Goal: Transaction & Acquisition: Book appointment/travel/reservation

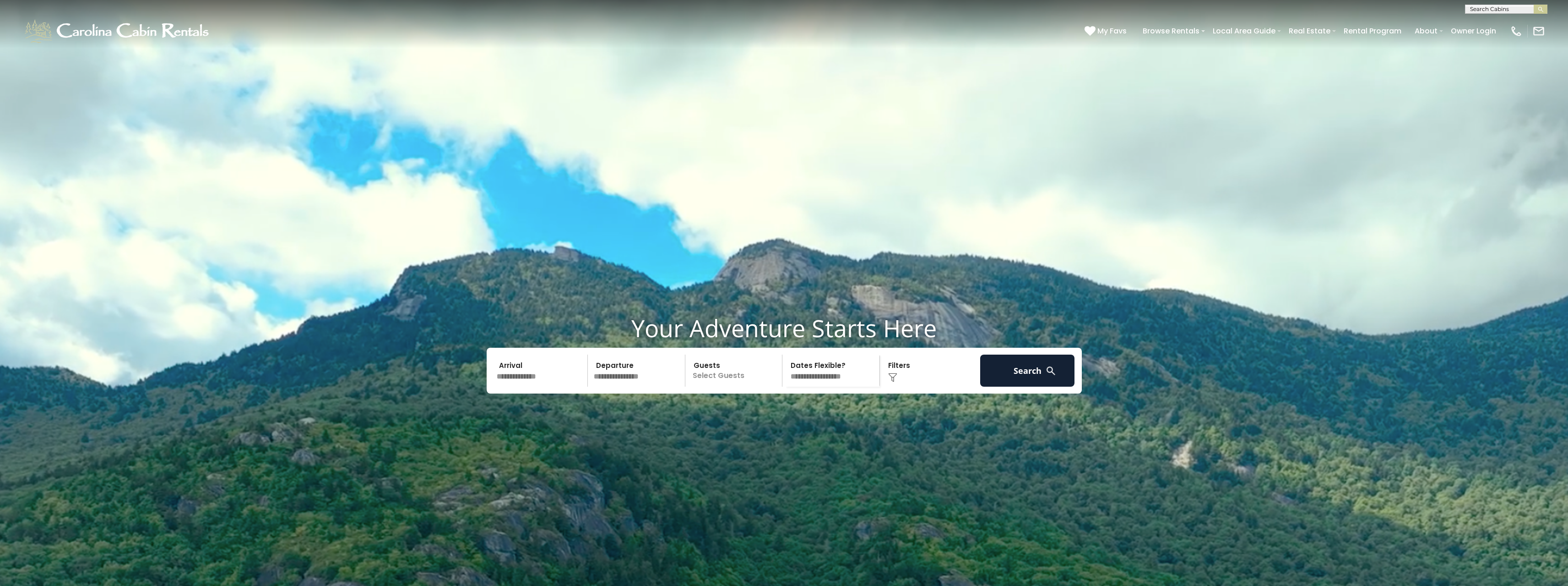
click at [536, 387] on input "text" at bounding box center [540, 371] width 95 height 32
click at [578, 502] on link "26" at bounding box center [578, 501] width 14 height 12
type input "*******"
click at [595, 513] on link "28" at bounding box center [600, 513] width 14 height 12
type input "*******"
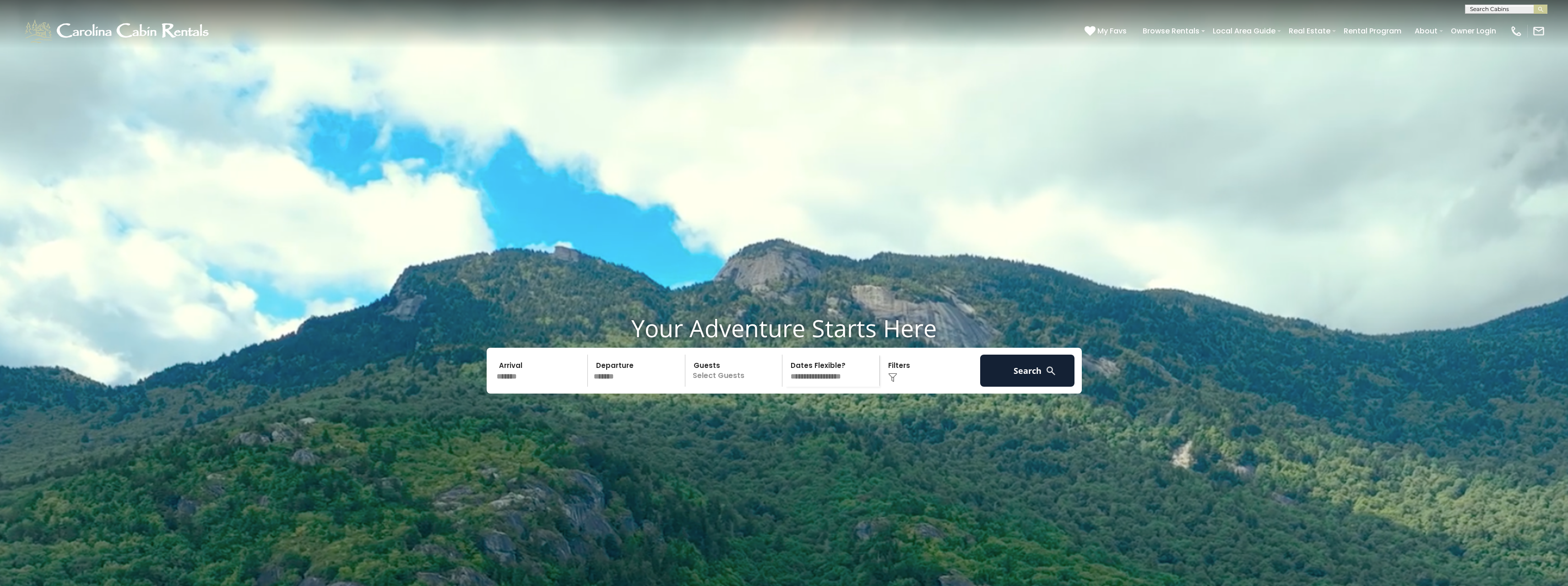
click at [723, 387] on p "Select Guests" at bounding box center [735, 371] width 94 height 32
click at [780, 413] on span "+" at bounding box center [779, 408] width 4 height 9
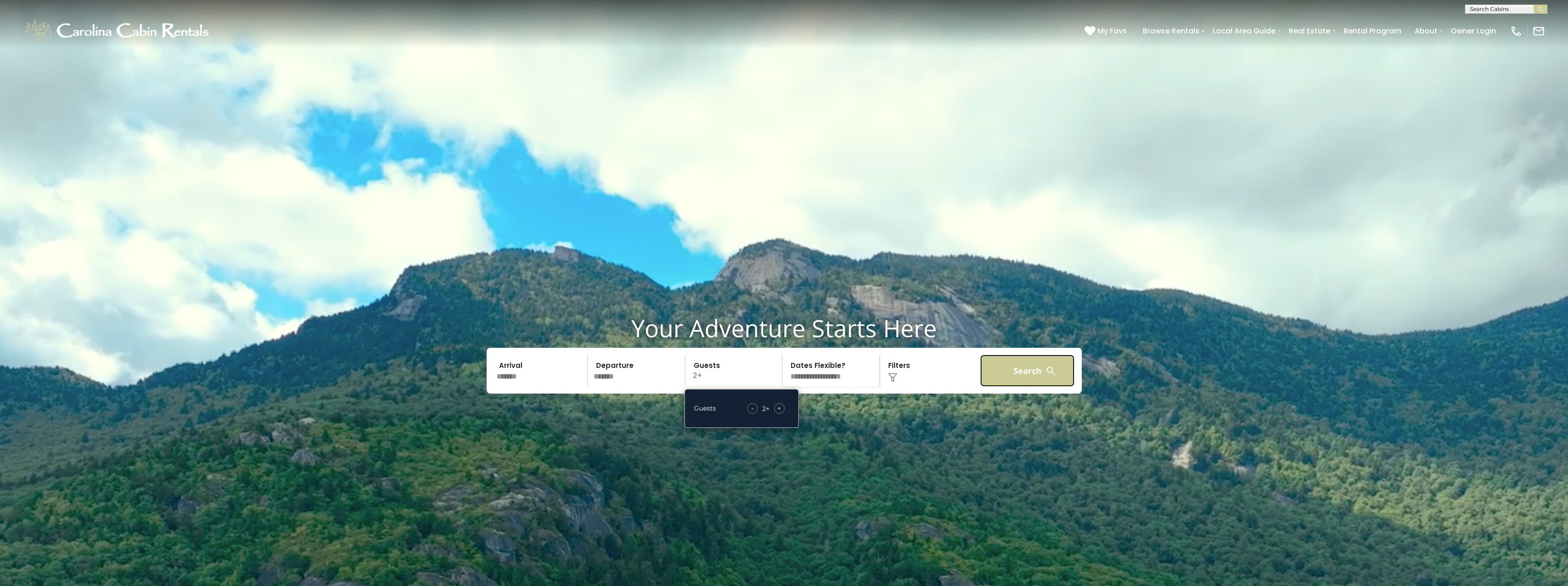
click at [1034, 387] on button "Search" at bounding box center [1027, 371] width 95 height 32
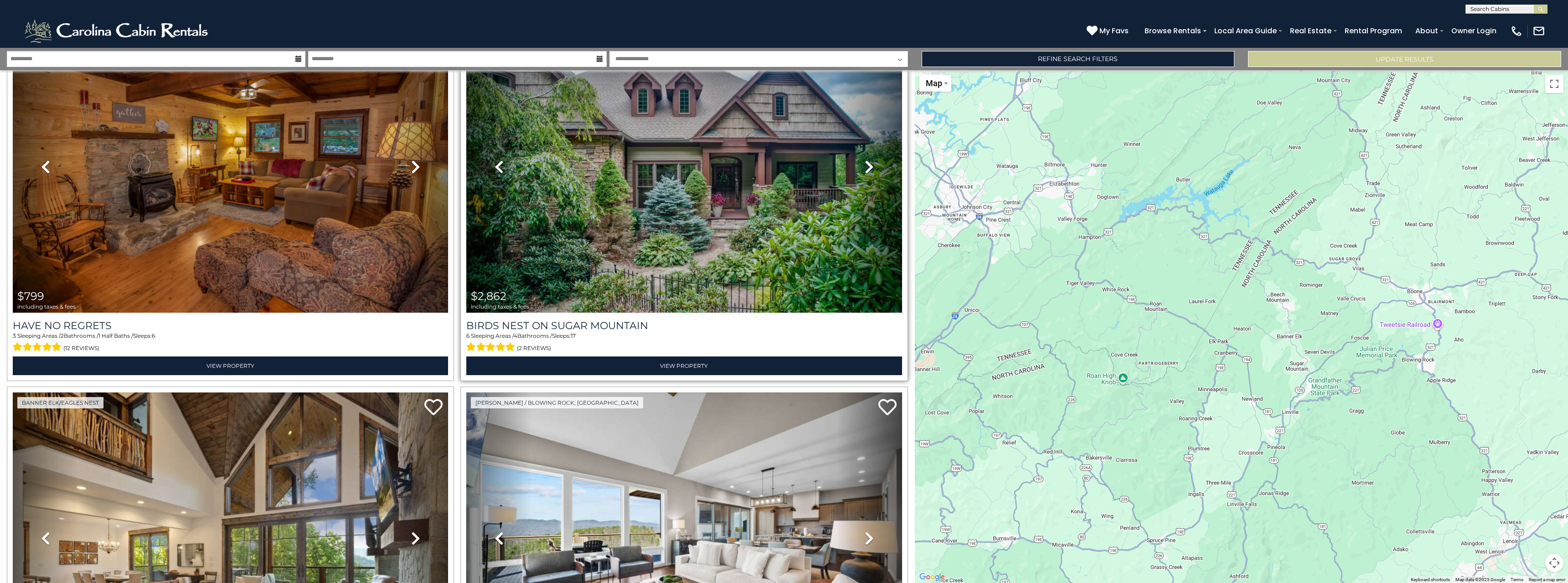
scroll to position [456, 0]
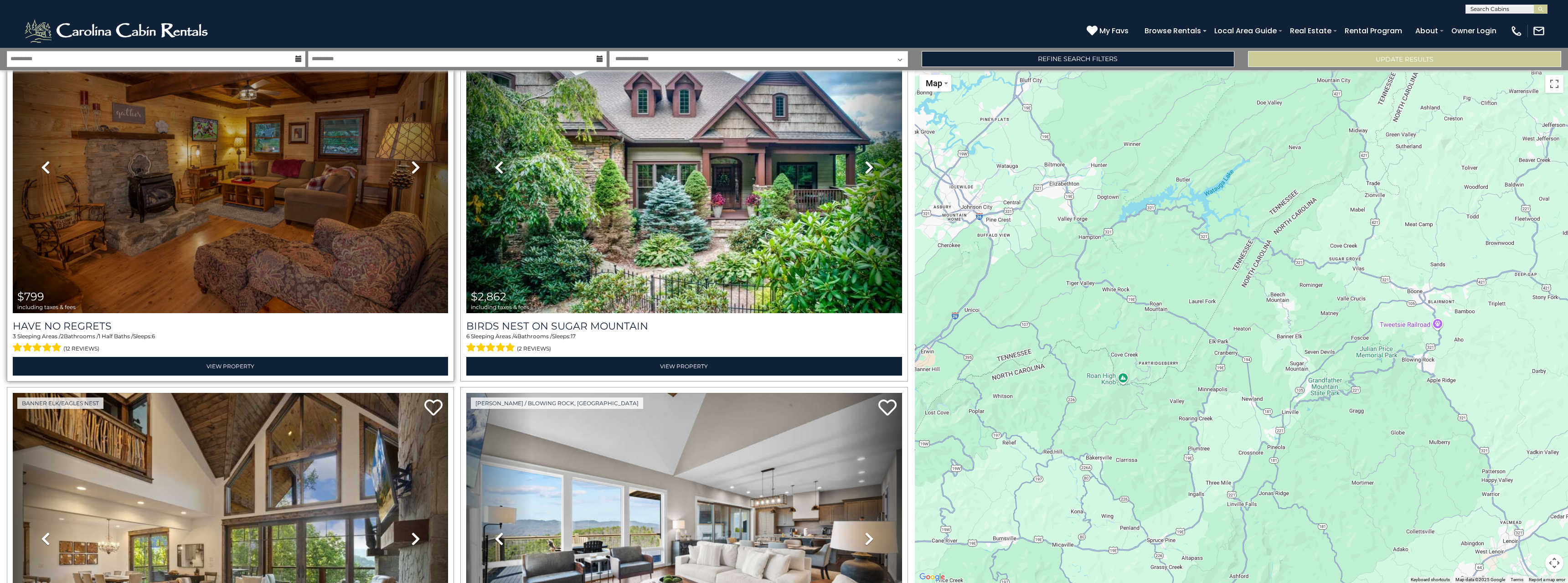
click at [411, 165] on icon at bounding box center [415, 167] width 9 height 15
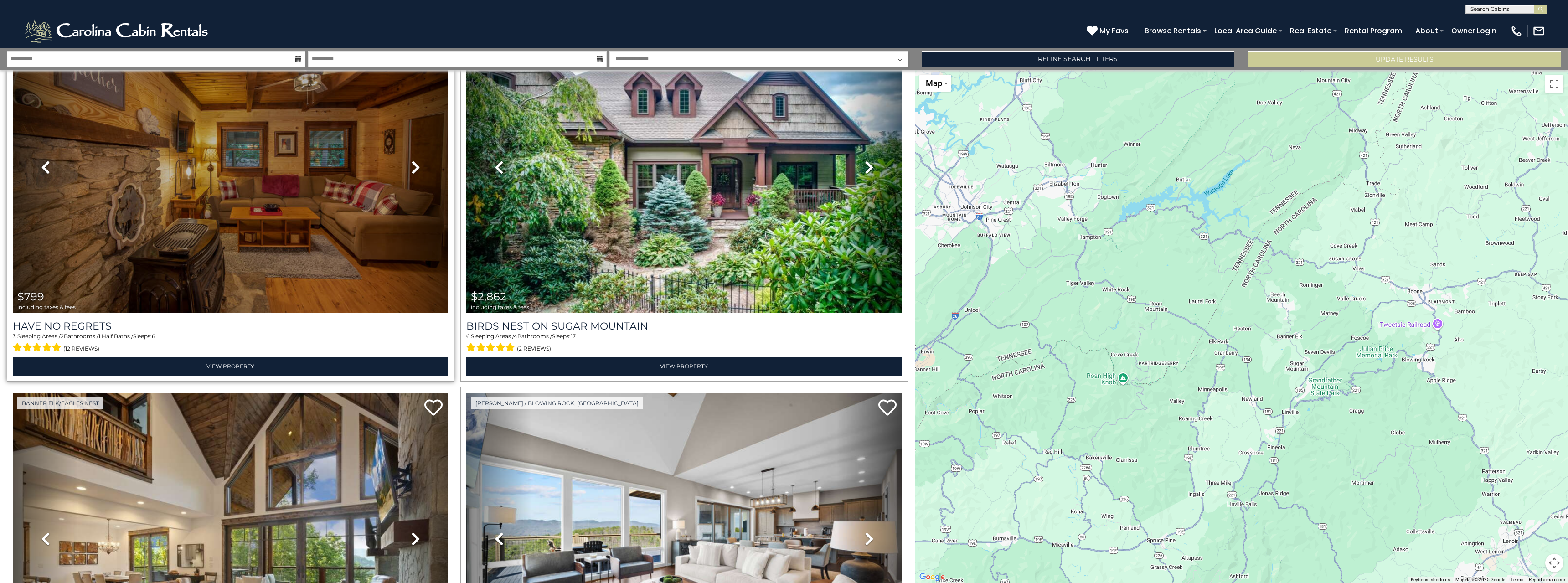
click at [411, 165] on icon at bounding box center [415, 167] width 9 height 15
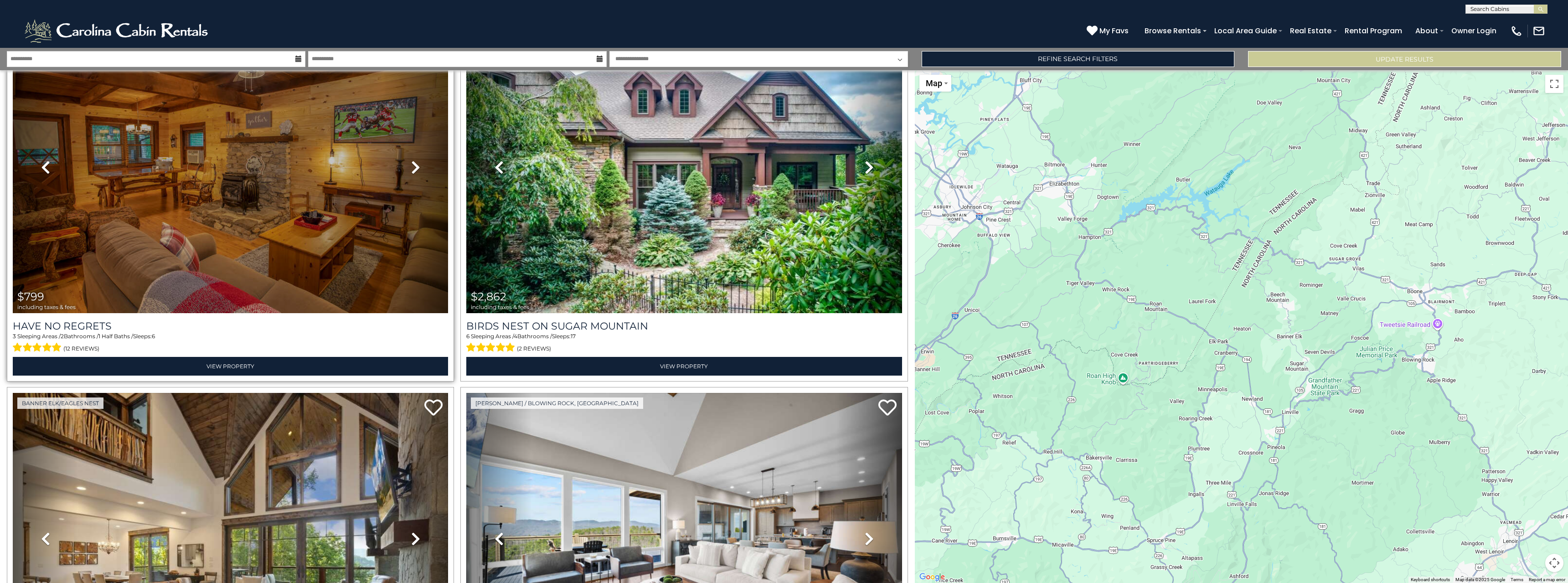
click at [411, 165] on icon at bounding box center [415, 167] width 9 height 15
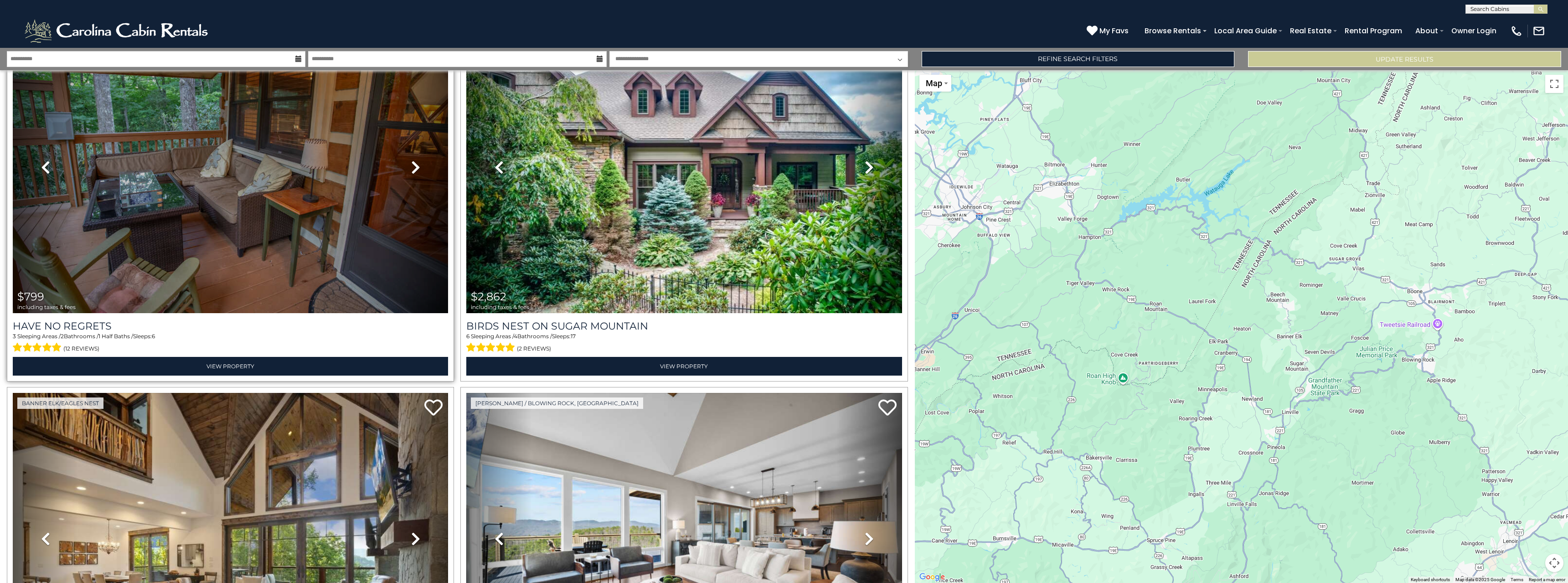
click at [411, 165] on icon at bounding box center [415, 167] width 9 height 15
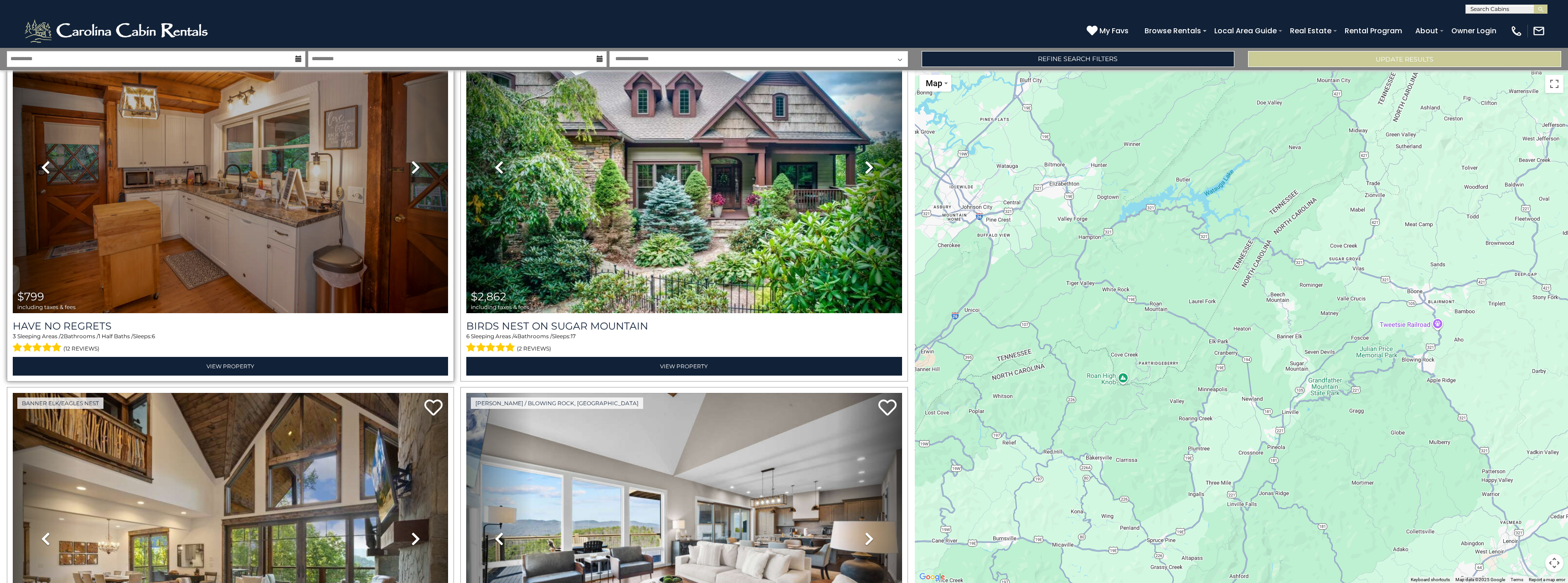
click at [411, 165] on icon at bounding box center [415, 167] width 9 height 15
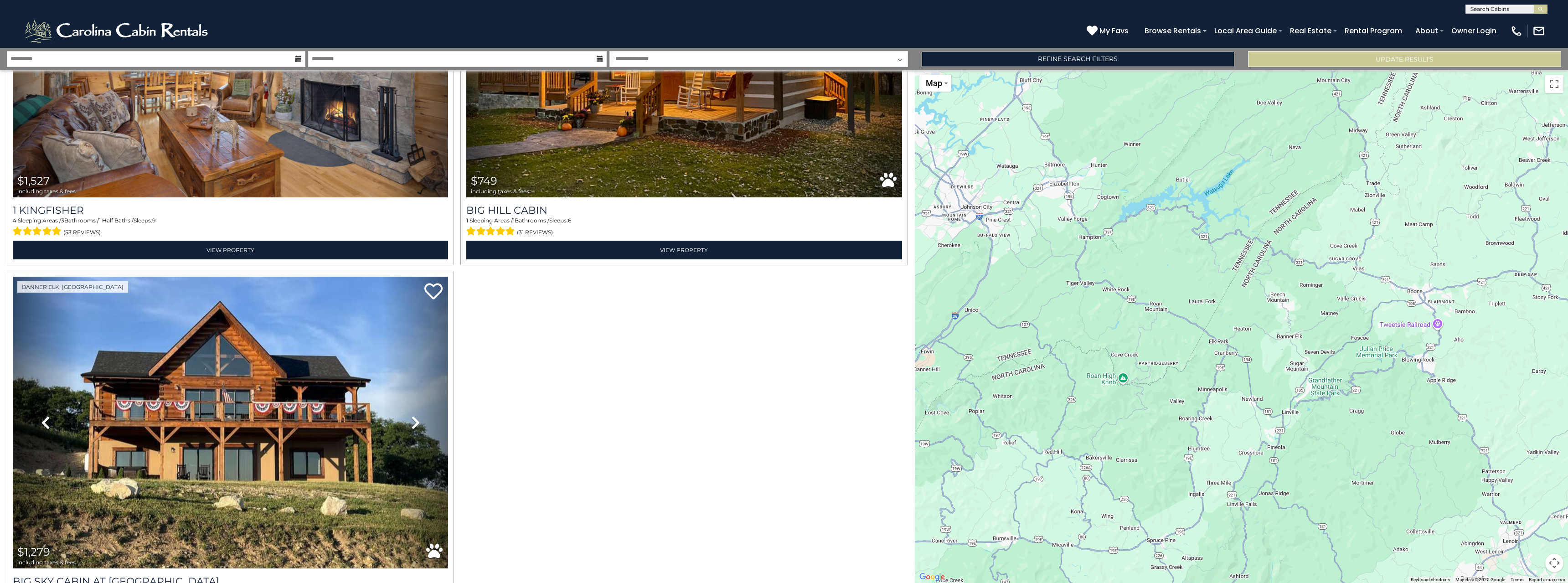
scroll to position [2506, 0]
